Goal: Task Accomplishment & Management: Manage account settings

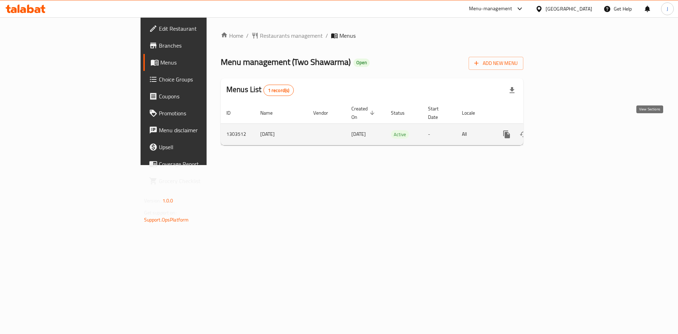
click at [562, 130] on icon "enhanced table" at bounding box center [557, 134] width 8 height 8
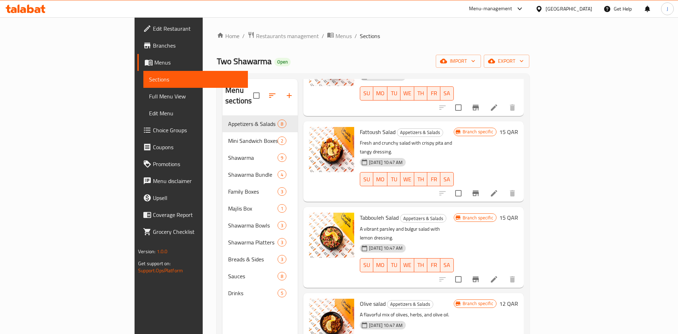
scroll to position [220, 0]
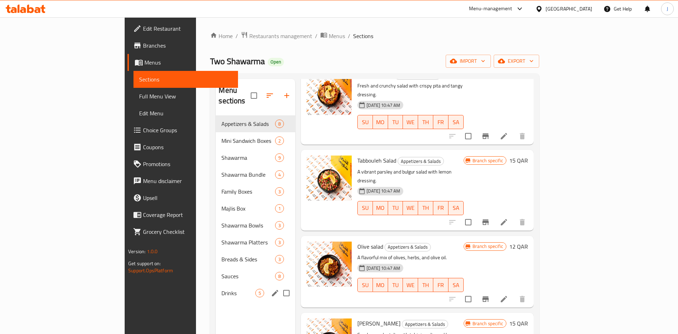
click at [216, 285] on div "Drinks 5" at bounding box center [255, 293] width 79 height 17
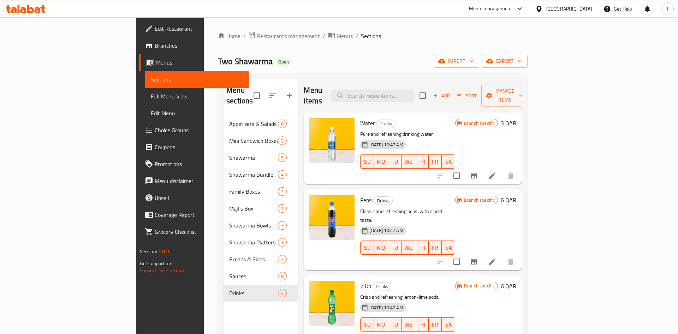
click at [156, 66] on span "Menus" at bounding box center [200, 62] width 88 height 8
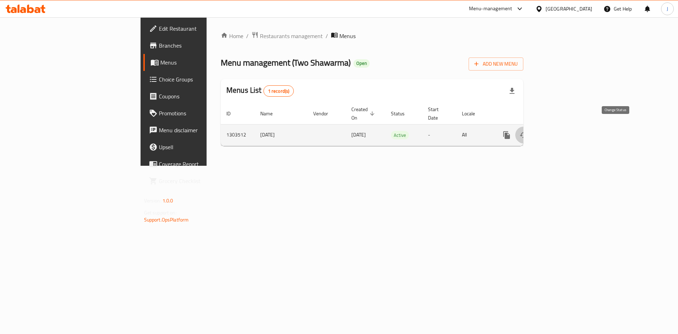
click at [528, 131] on icon "enhanced table" at bounding box center [523, 135] width 8 height 8
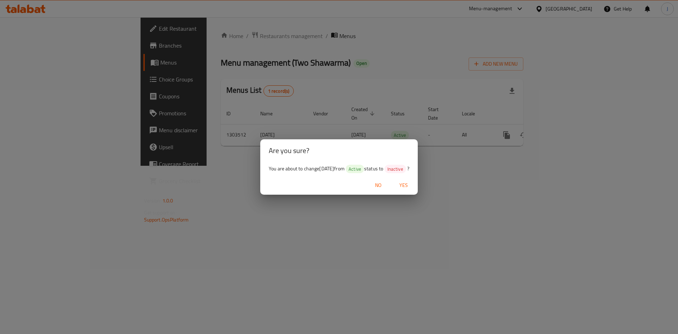
click at [408, 183] on span "Yes" at bounding box center [403, 185] width 17 height 9
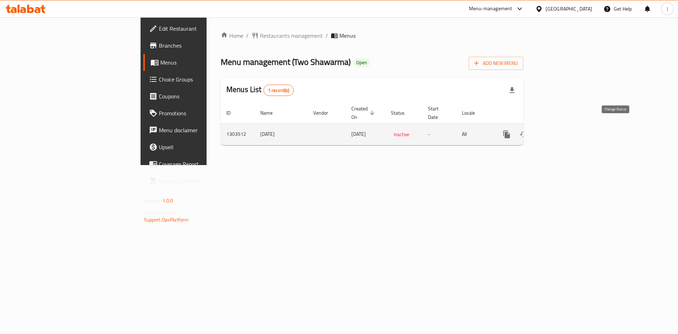
click at [528, 130] on icon "enhanced table" at bounding box center [523, 134] width 8 height 8
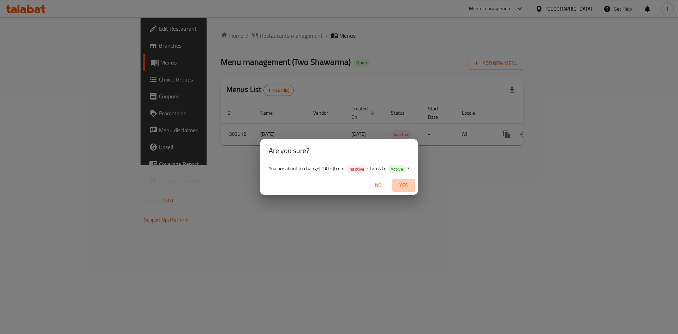
click at [406, 189] on span "Yes" at bounding box center [403, 185] width 17 height 9
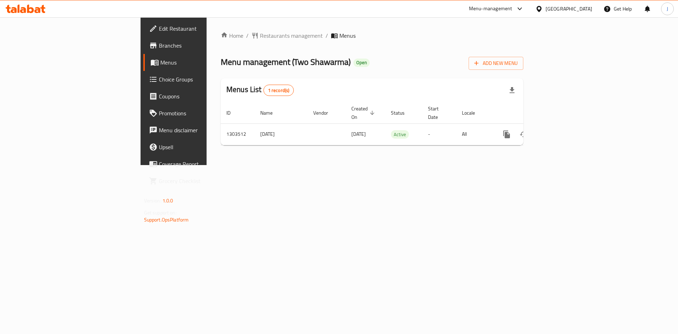
click at [159, 42] on span "Branches" at bounding box center [203, 45] width 89 height 8
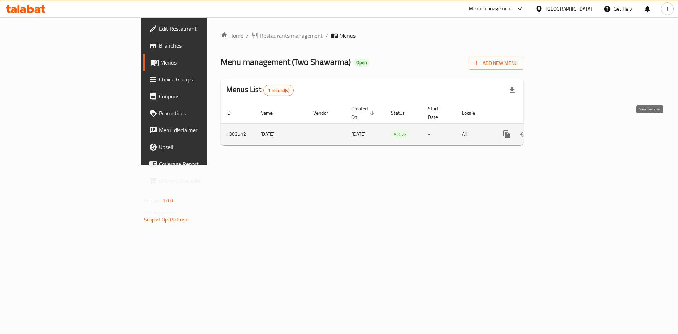
click at [566, 126] on link "enhanced table" at bounding box center [557, 134] width 17 height 17
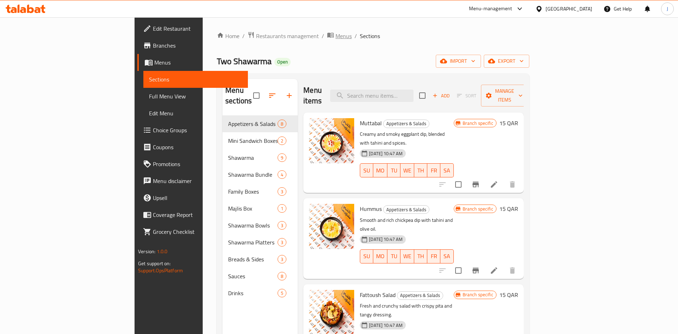
click at [335, 36] on span "Menus" at bounding box center [343, 36] width 16 height 8
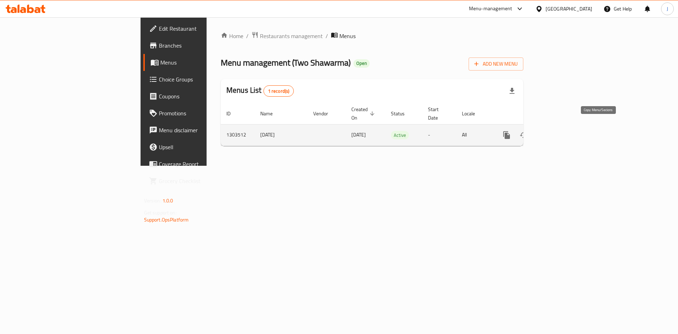
click at [515, 132] on button "more" at bounding box center [506, 135] width 17 height 17
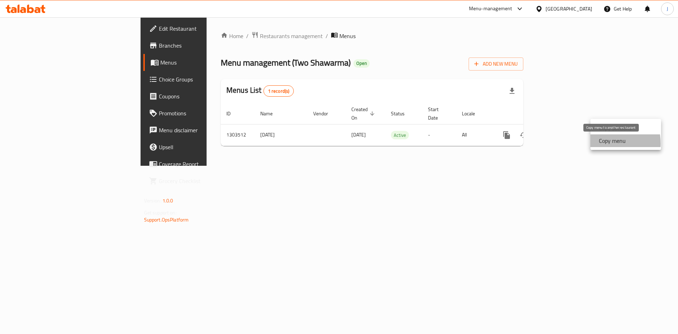
click at [598, 144] on div "Copy menu" at bounding box center [611, 141] width 30 height 8
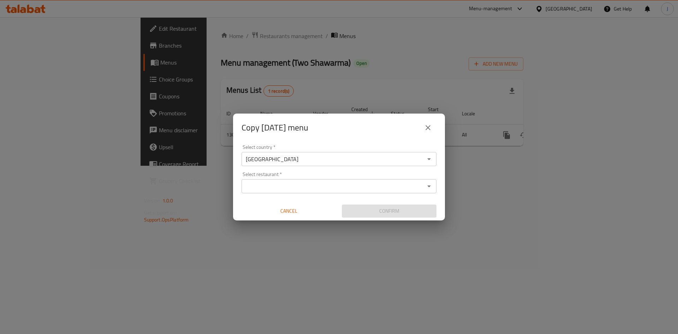
click at [307, 191] on input "Select restaurant   *" at bounding box center [333, 186] width 179 height 10
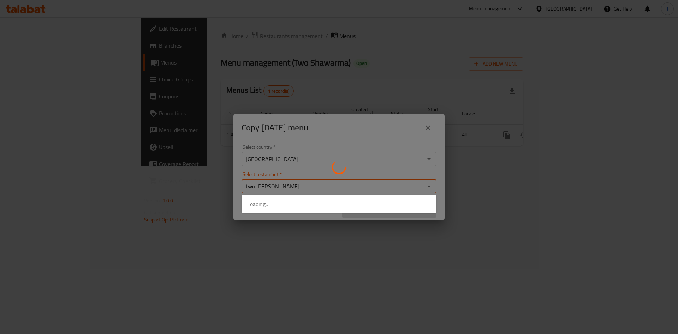
type input "two shawa"
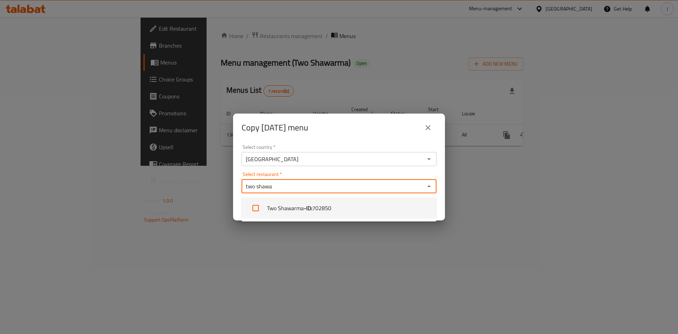
drag, startPoint x: 333, startPoint y: 207, endPoint x: 320, endPoint y: 209, distance: 12.9
click at [320, 209] on span "702850" at bounding box center [321, 208] width 19 height 8
checkbox input "true"
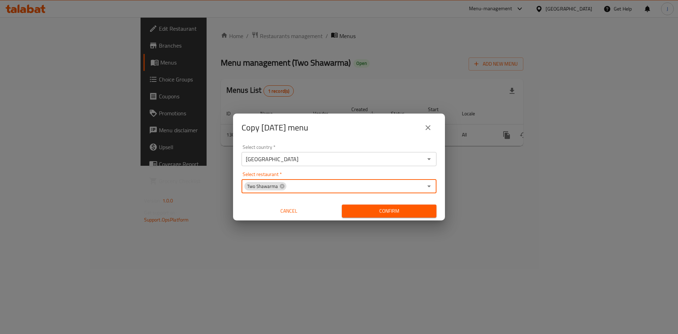
click at [421, 213] on span "Confirm" at bounding box center [388, 211] width 83 height 9
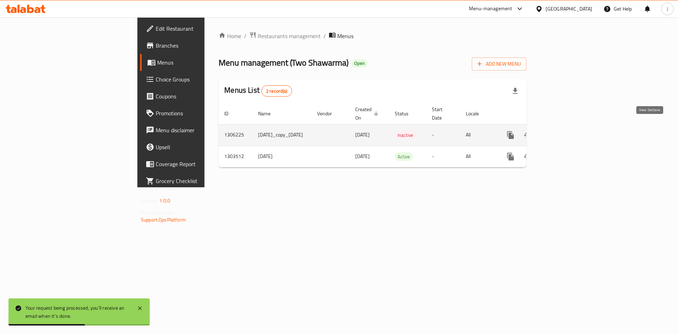
click at [566, 131] on icon "enhanced table" at bounding box center [561, 135] width 8 height 8
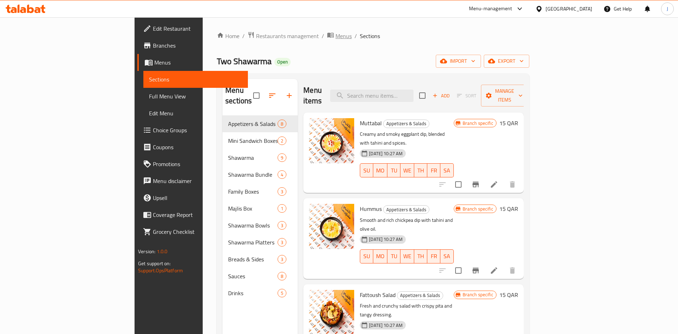
click at [335, 37] on span "Menus" at bounding box center [343, 36] width 16 height 8
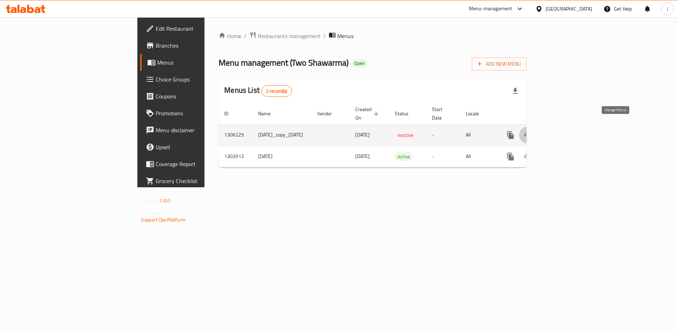
click at [536, 127] on button "enhanced table" at bounding box center [527, 135] width 17 height 17
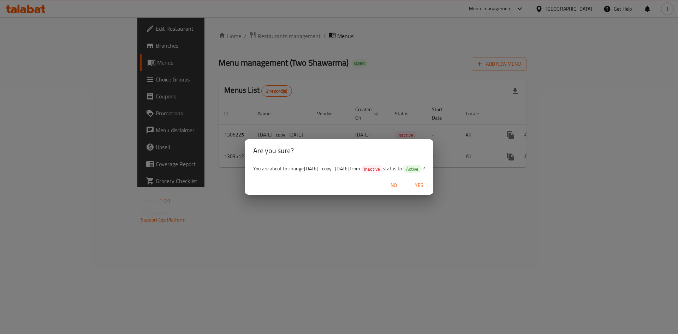
click at [427, 190] on span "Yes" at bounding box center [419, 185] width 17 height 9
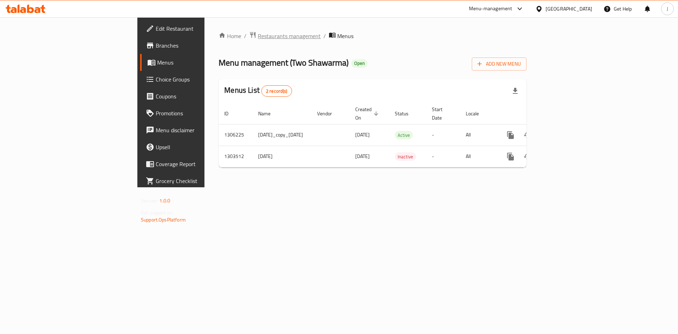
click at [258, 37] on span "Restaurants management" at bounding box center [289, 36] width 63 height 8
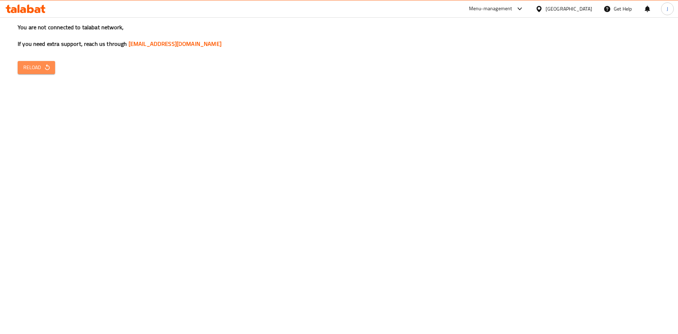
click at [34, 64] on span "Reload" at bounding box center [36, 67] width 26 height 9
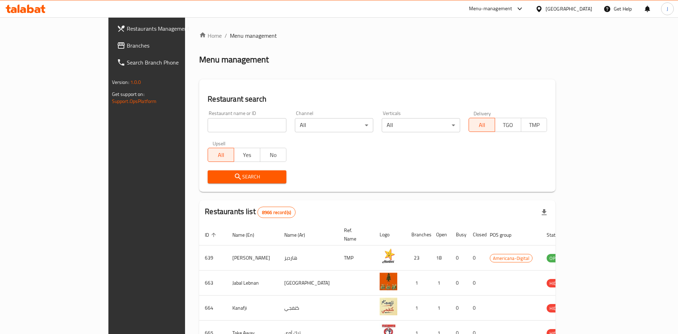
click at [212, 120] on input "search" at bounding box center [247, 125] width 78 height 14
click at [208, 126] on input "search" at bounding box center [247, 125] width 78 height 14
paste input "4MTY0Q"
click button "Search" at bounding box center [247, 177] width 78 height 13
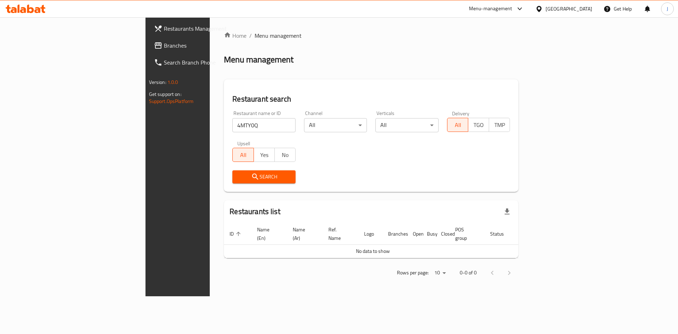
click at [232, 126] on input "4MTY0Q" at bounding box center [263, 125] width 63 height 14
type input "nugsa"
click button "Search" at bounding box center [263, 177] width 63 height 13
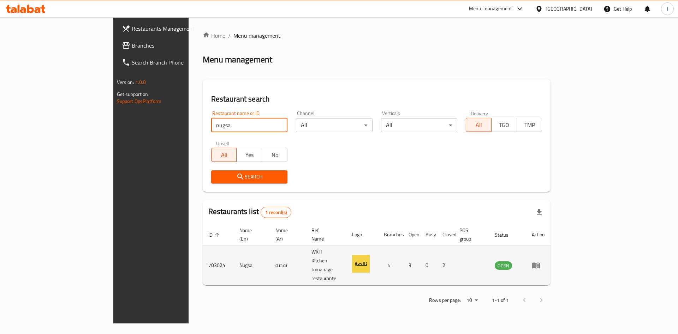
click at [540, 263] on icon "enhanced table" at bounding box center [536, 266] width 8 height 6
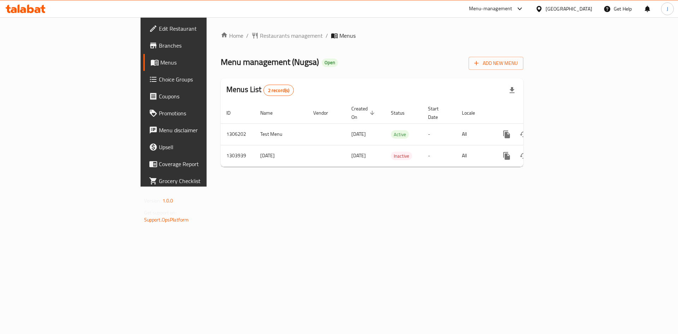
click at [159, 48] on span "Branches" at bounding box center [203, 45] width 89 height 8
